Goal: Task Accomplishment & Management: Use online tool/utility

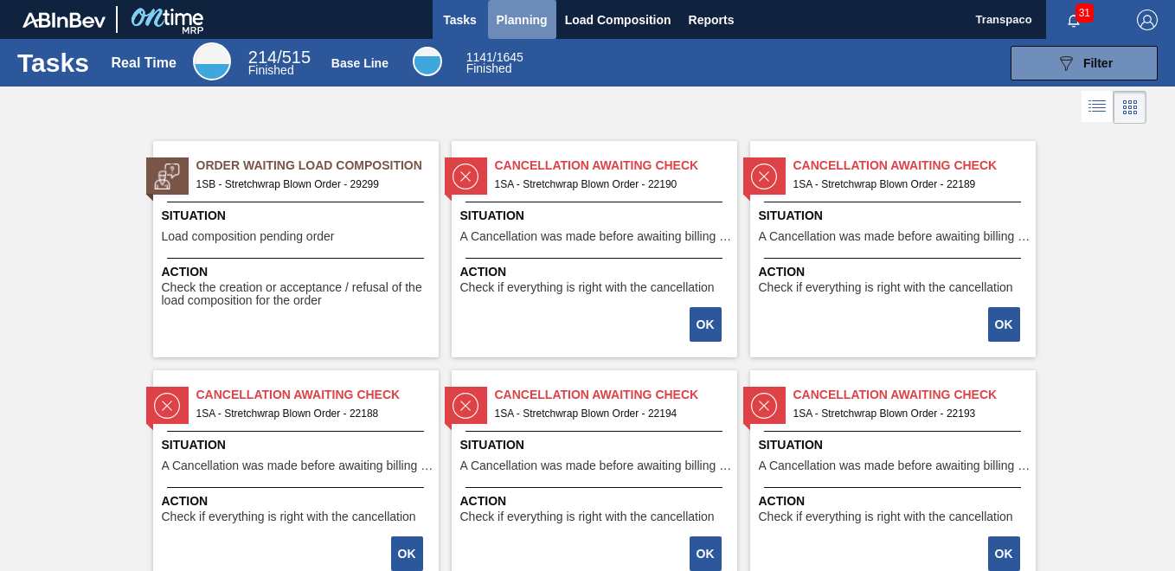
click at [503, 18] on span "Planning" at bounding box center [522, 20] width 51 height 21
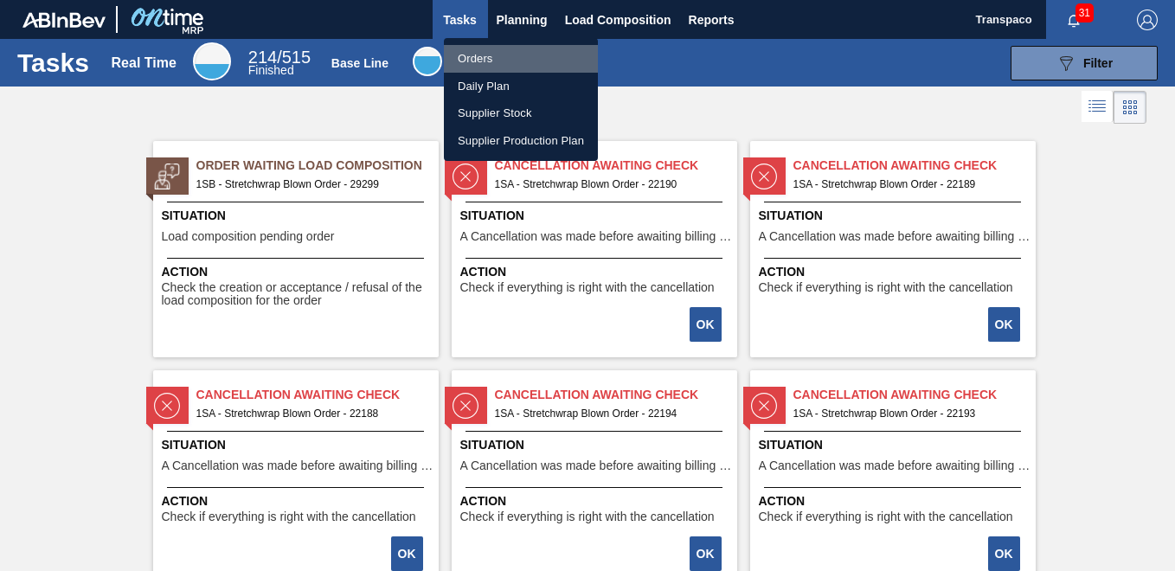
click at [487, 68] on li "Orders" at bounding box center [521, 59] width 154 height 28
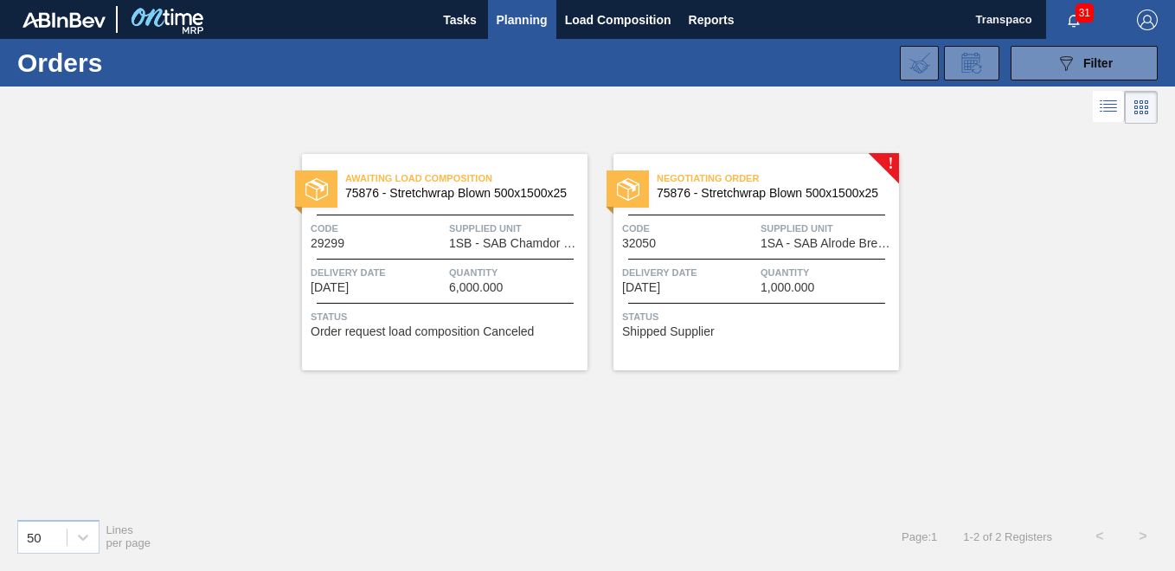
click at [781, 347] on div "Negotiating Order 75876 - Stretchwrap Blown 500x1500x25 Code 32050 Supplied Uni…" at bounding box center [757, 262] width 286 height 216
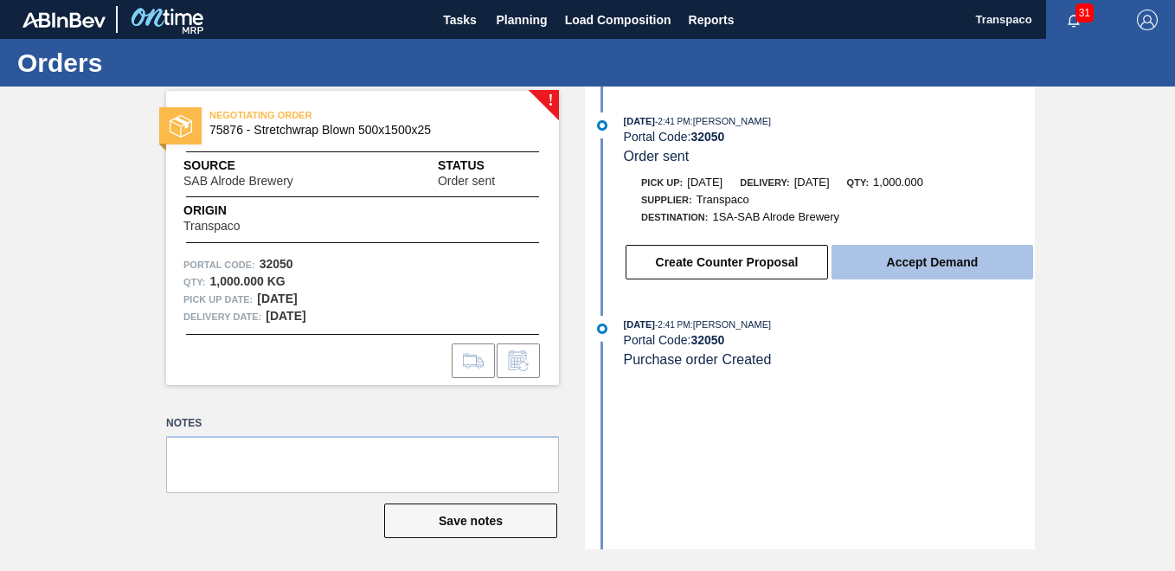
click at [899, 266] on button "Accept Demand" at bounding box center [933, 262] width 202 height 35
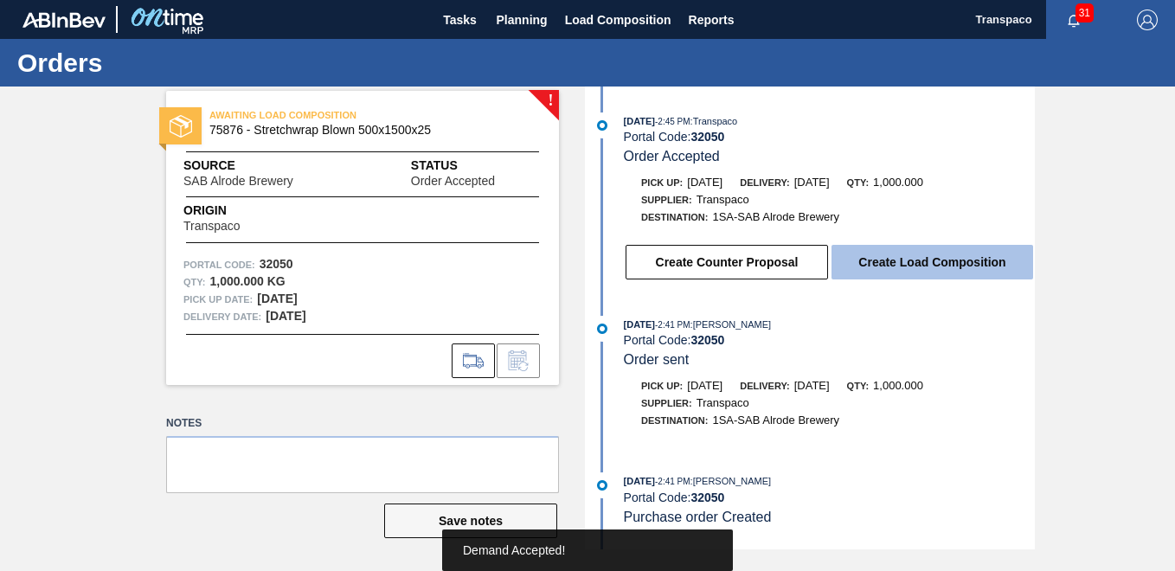
click at [901, 265] on button "Create Load Composition" at bounding box center [933, 262] width 202 height 35
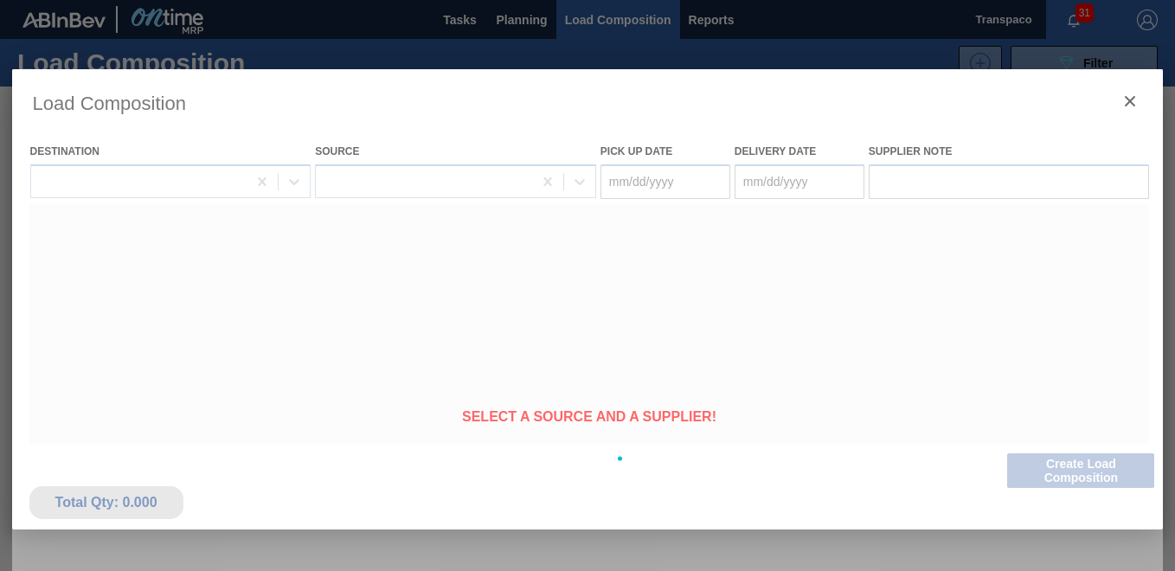
type Date "[DATE]"
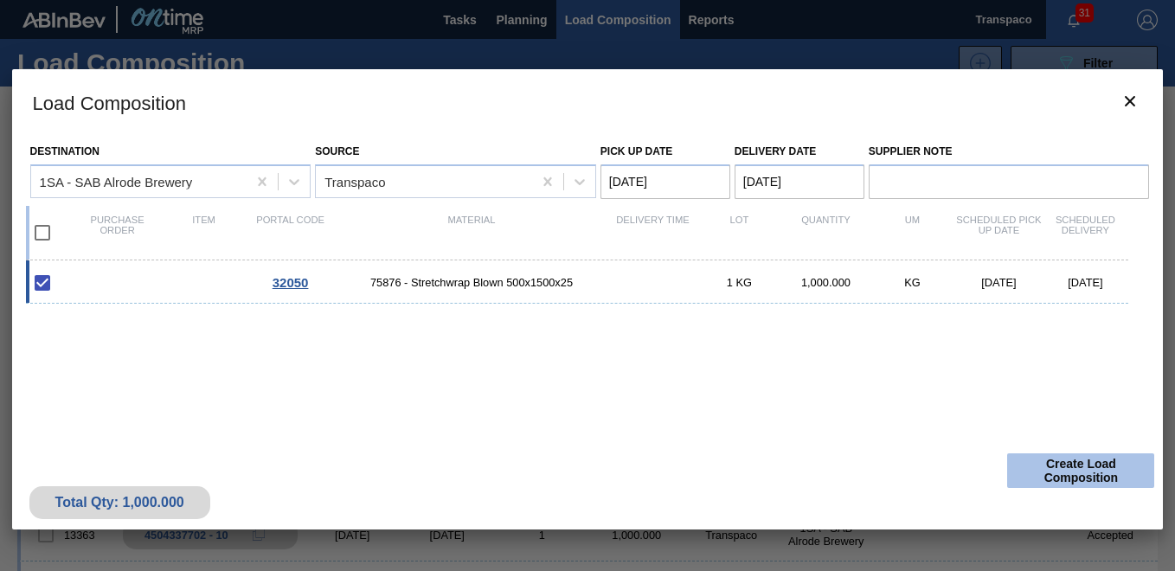
click at [1077, 464] on button "Create Load Composition" at bounding box center [1080, 470] width 147 height 35
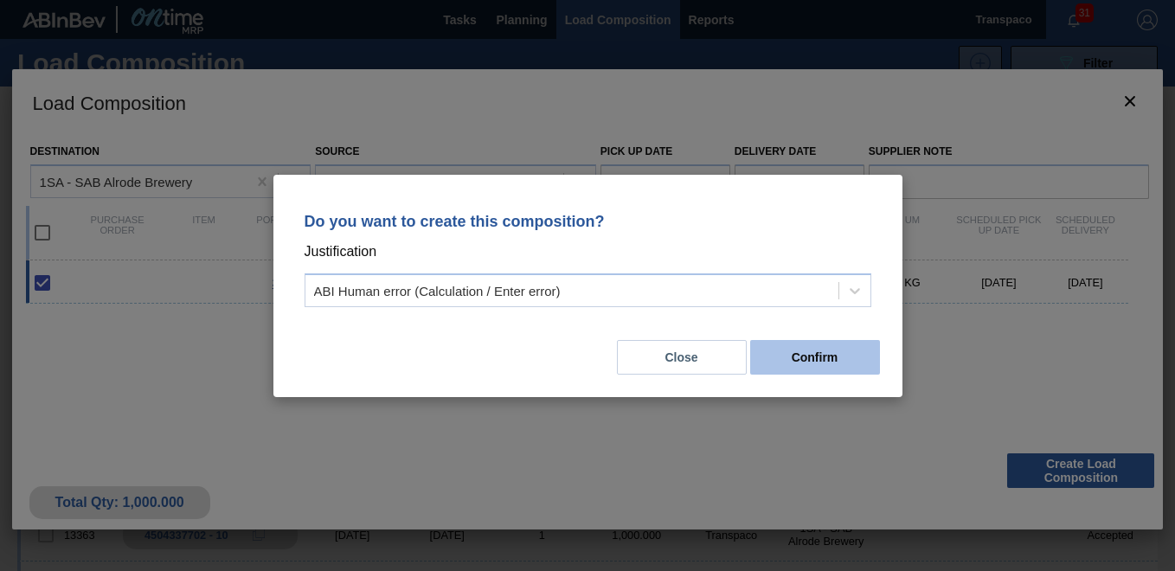
click at [811, 365] on button "Confirm" at bounding box center [815, 357] width 130 height 35
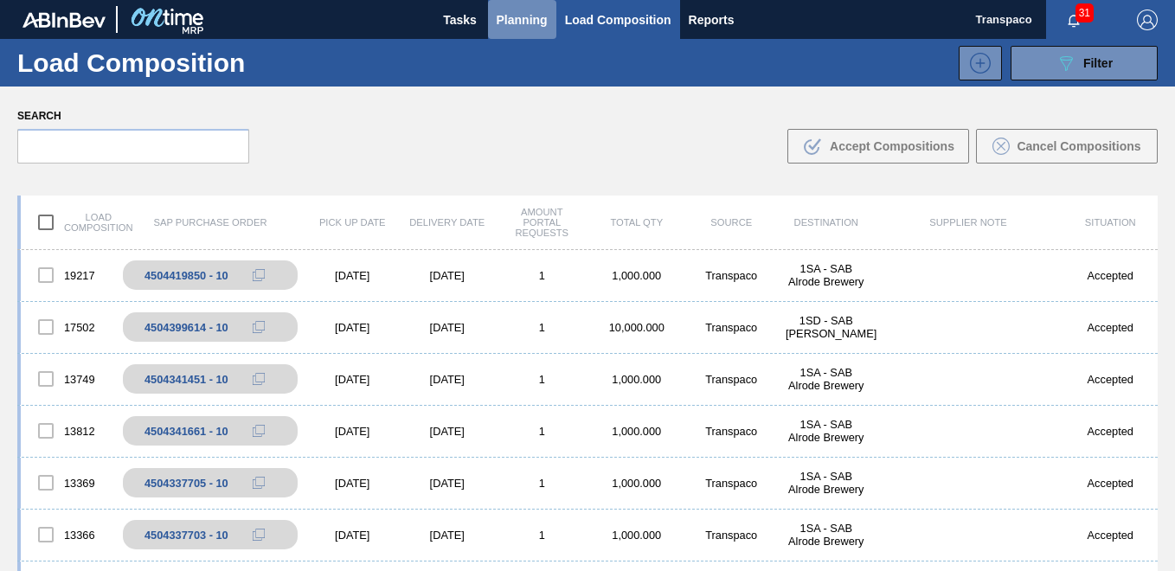
click at [535, 19] on span "Planning" at bounding box center [522, 20] width 51 height 21
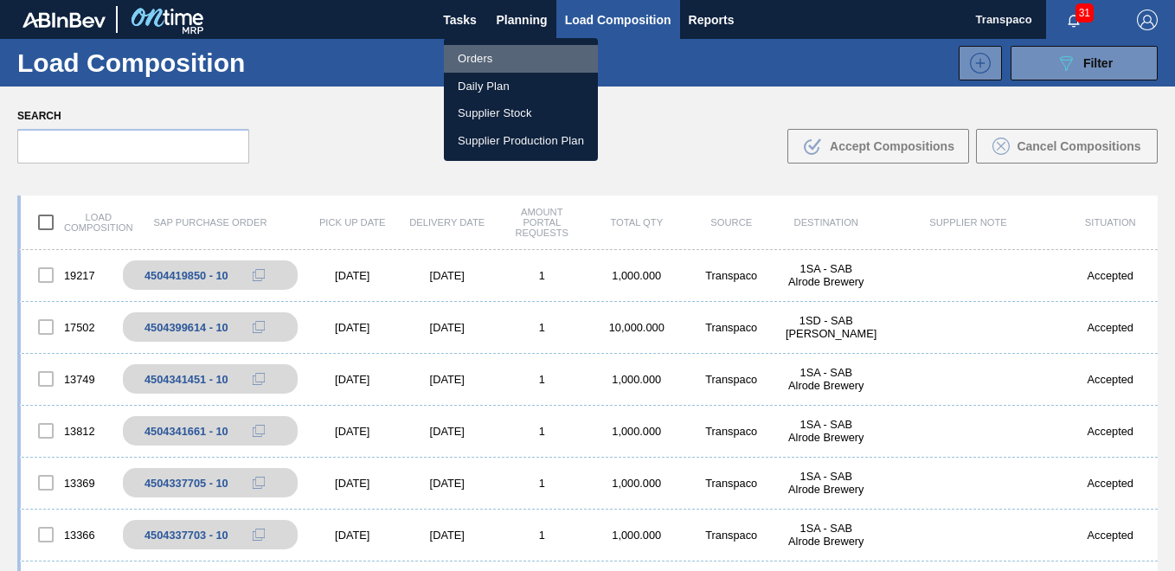
click at [494, 59] on li "Orders" at bounding box center [521, 59] width 154 height 28
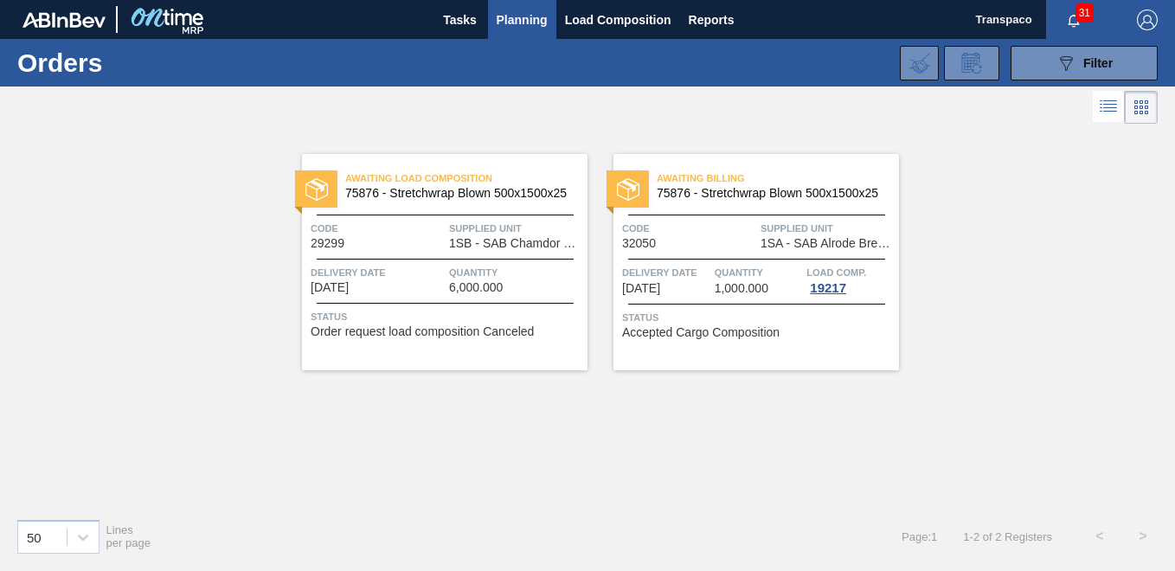
click at [479, 194] on span "75876 - Stretchwrap Blown 500x1500x25" at bounding box center [459, 193] width 228 height 13
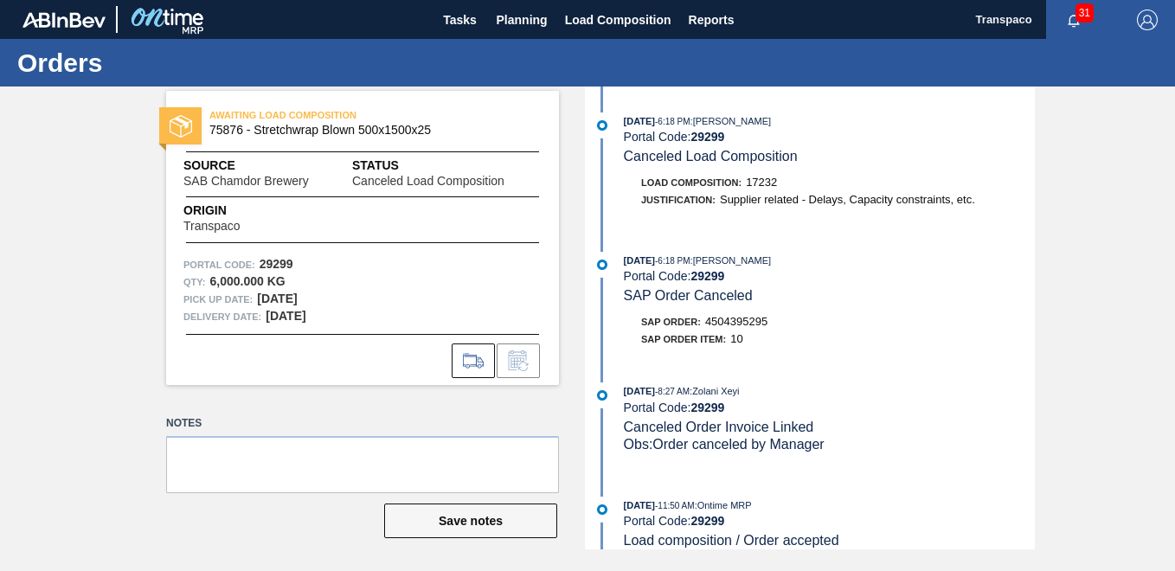
click at [456, 140] on div "AWAITING LOAD COMPOSITION 75876 - Stretchwrap Blown 500x1500x25" at bounding box center [362, 123] width 393 height 39
click at [465, 360] on icon at bounding box center [474, 360] width 28 height 21
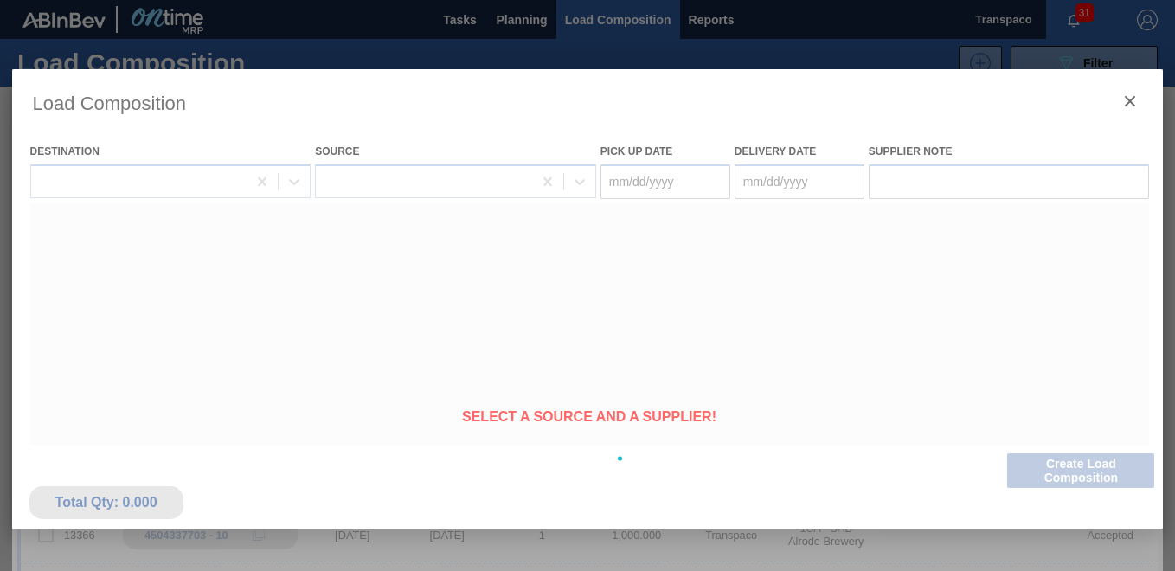
type Date "[DATE]"
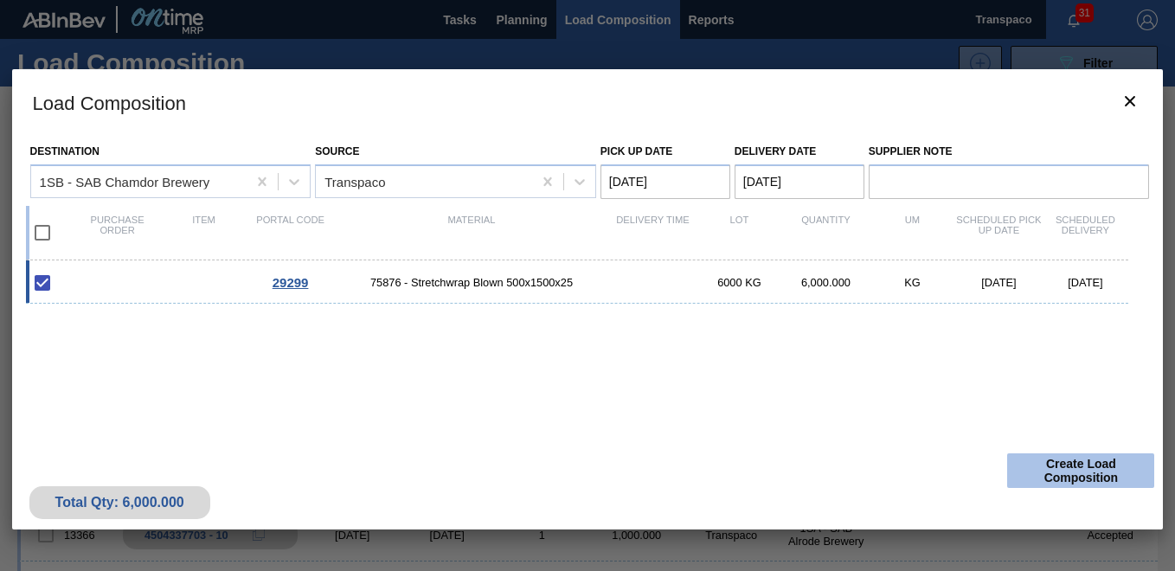
click at [1069, 477] on button "Create Load Composition" at bounding box center [1080, 470] width 147 height 35
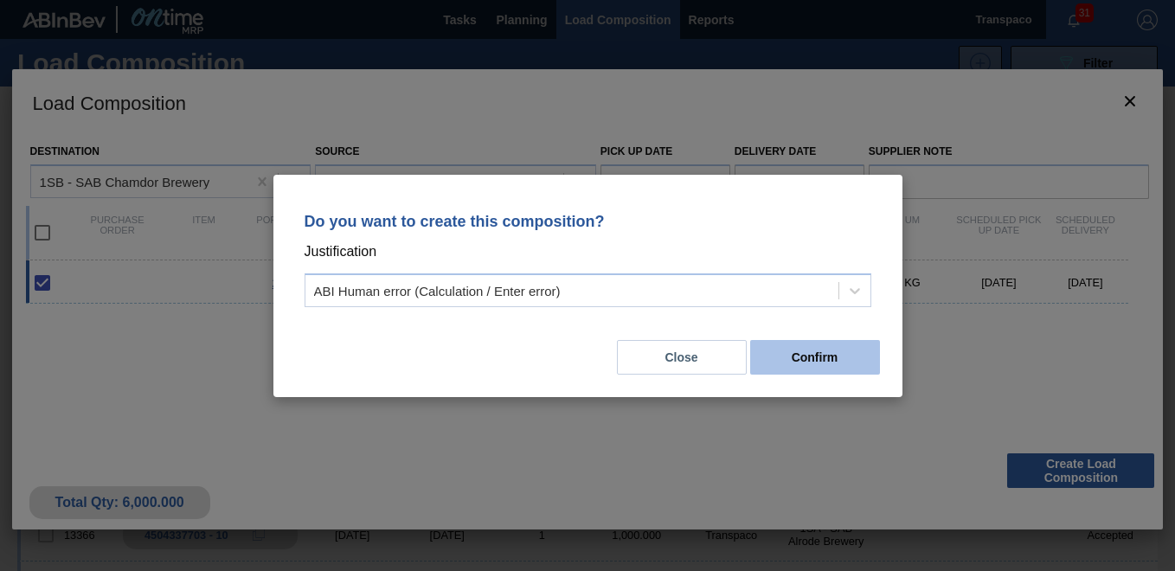
click at [827, 362] on button "Confirm" at bounding box center [815, 357] width 130 height 35
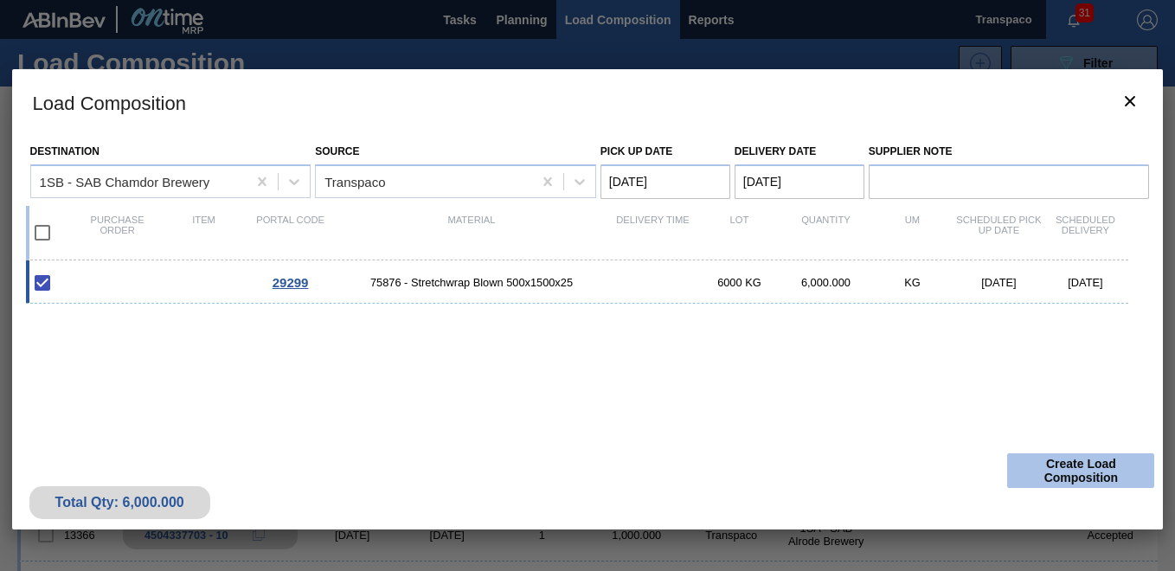
click at [1049, 474] on button "Create Load Composition" at bounding box center [1080, 470] width 147 height 35
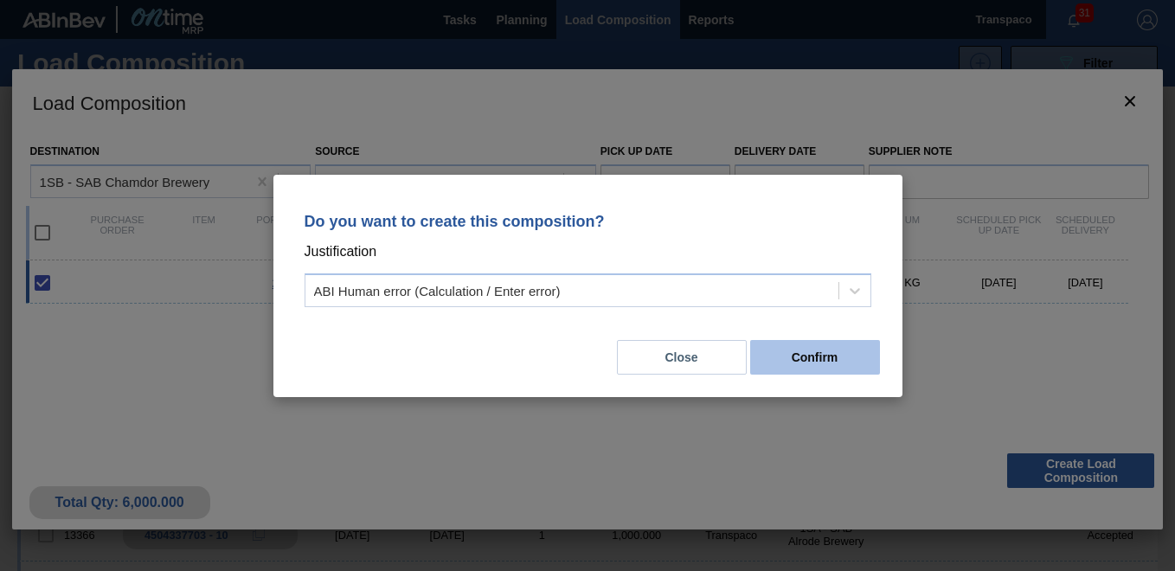
click at [825, 349] on button "Confirm" at bounding box center [815, 357] width 130 height 35
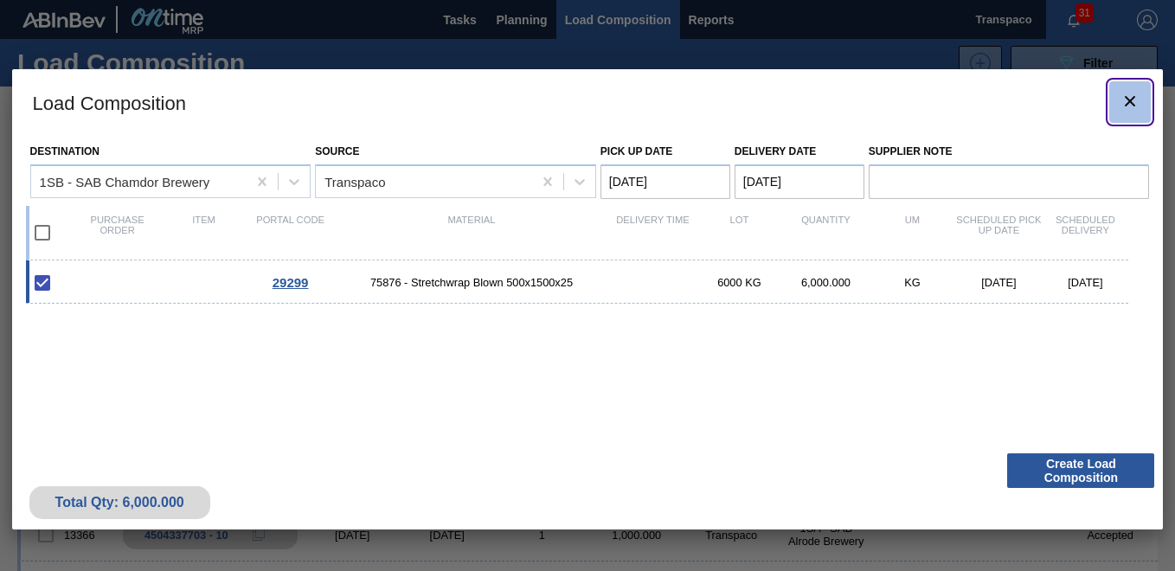
click at [1134, 99] on icon "botão de ícone" at bounding box center [1130, 101] width 10 height 10
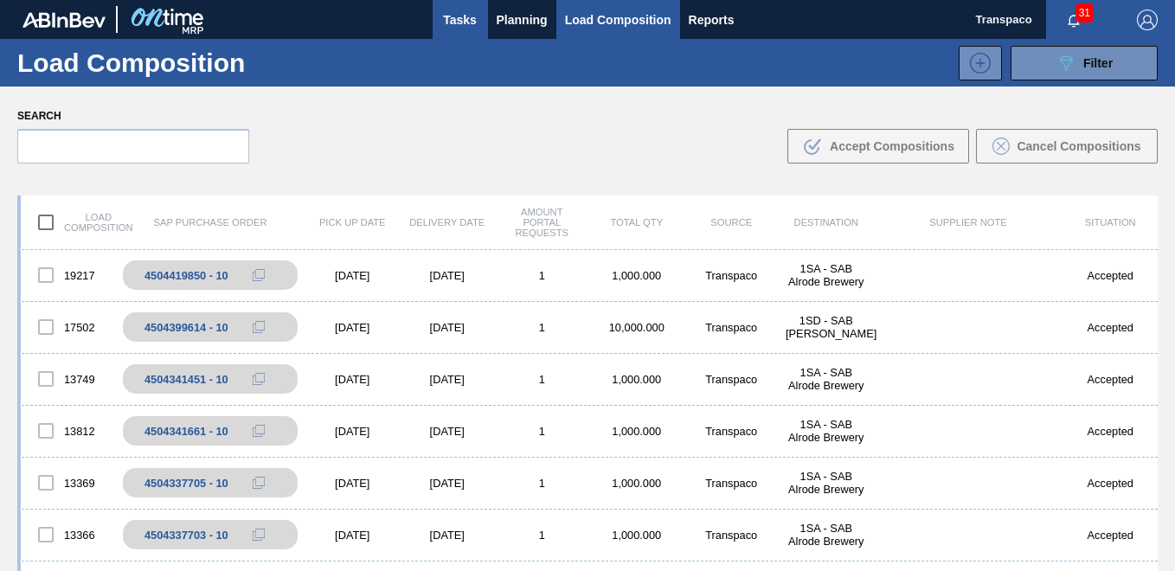
click at [467, 16] on span "Tasks" at bounding box center [460, 20] width 38 height 21
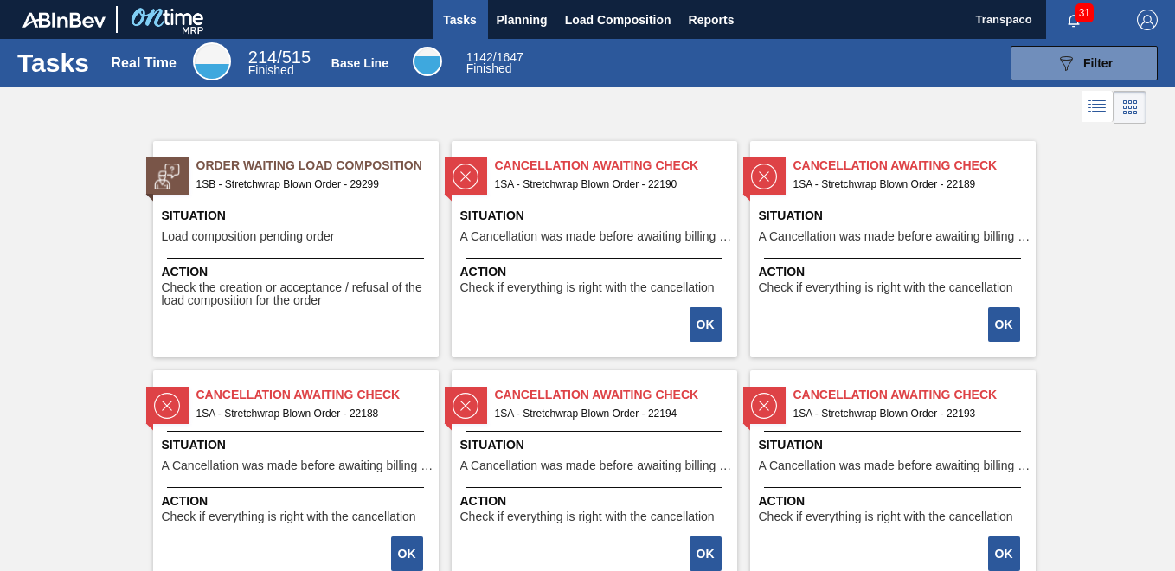
click at [364, 203] on div "Order Waiting Load Composition 1SB - Stretchwrap Blown Order - 29299 Situation …" at bounding box center [296, 249] width 286 height 216
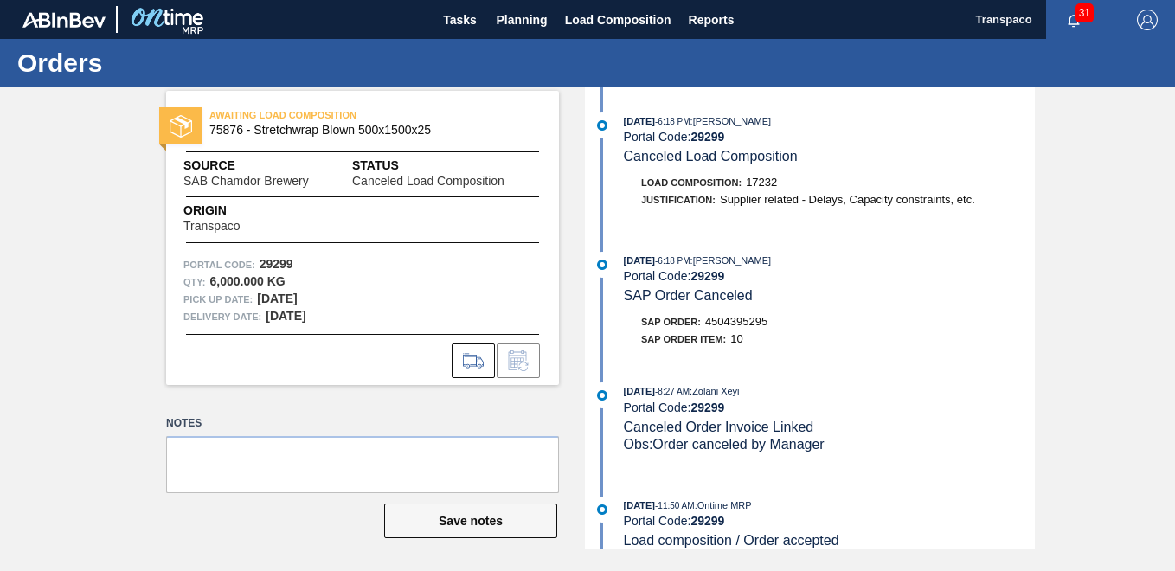
click at [891, 308] on div "[DATE] 6:18 PM : [PERSON_NAME] Portal Code: 29299 SAP Order Canceled SAP Order:…" at bounding box center [812, 304] width 446 height 105
click at [536, 16] on span "Planning" at bounding box center [522, 20] width 51 height 21
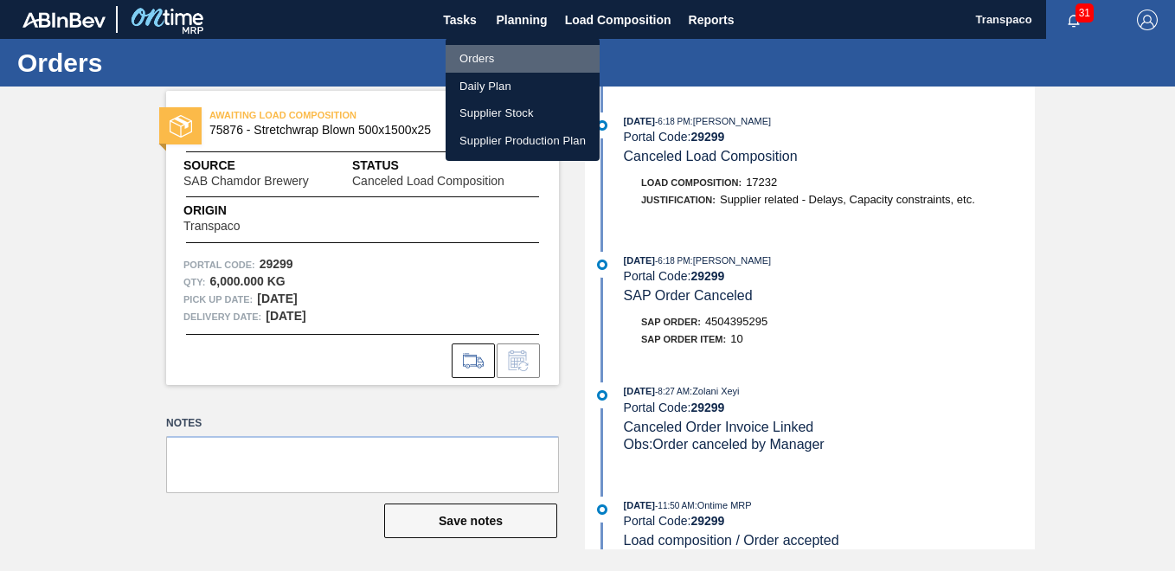
click at [488, 61] on li "Orders" at bounding box center [523, 59] width 154 height 28
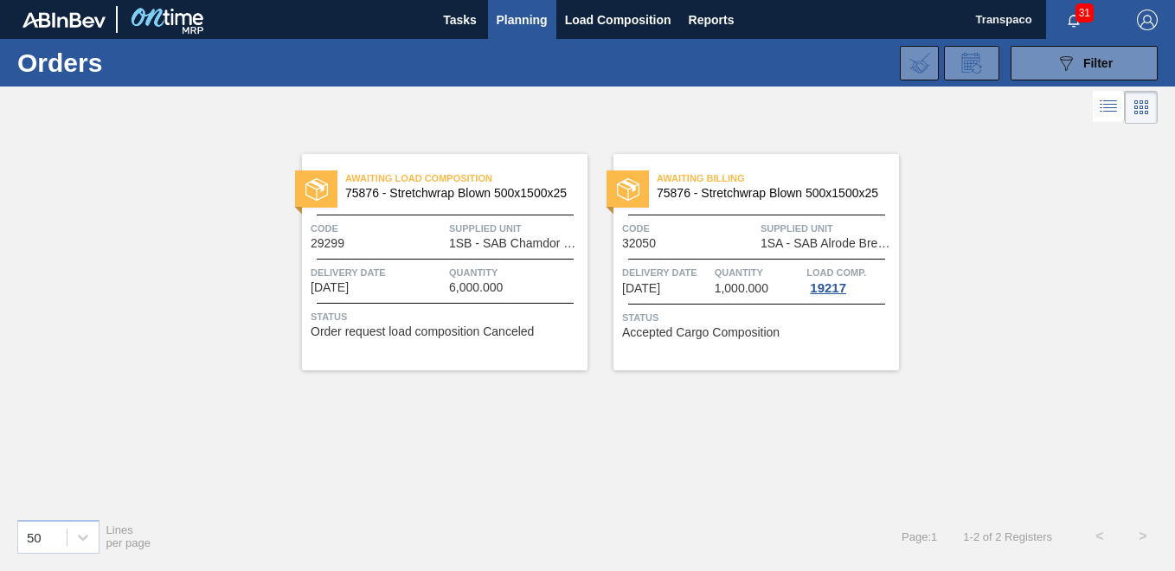
click at [406, 232] on span "Code" at bounding box center [378, 228] width 134 height 17
